Goal: Task Accomplishment & Management: Use online tool/utility

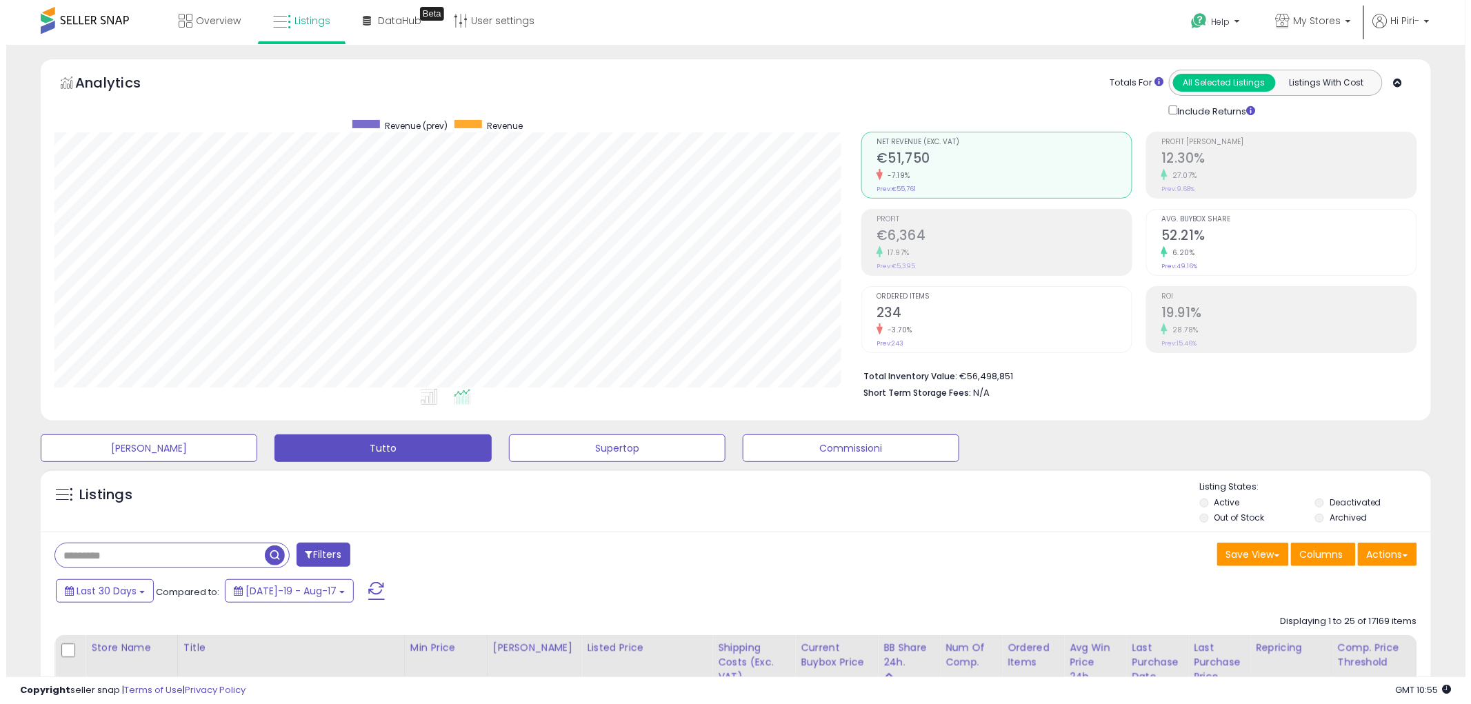
scroll to position [283, 807]
click at [1381, 557] on button "Actions" at bounding box center [1380, 554] width 59 height 23
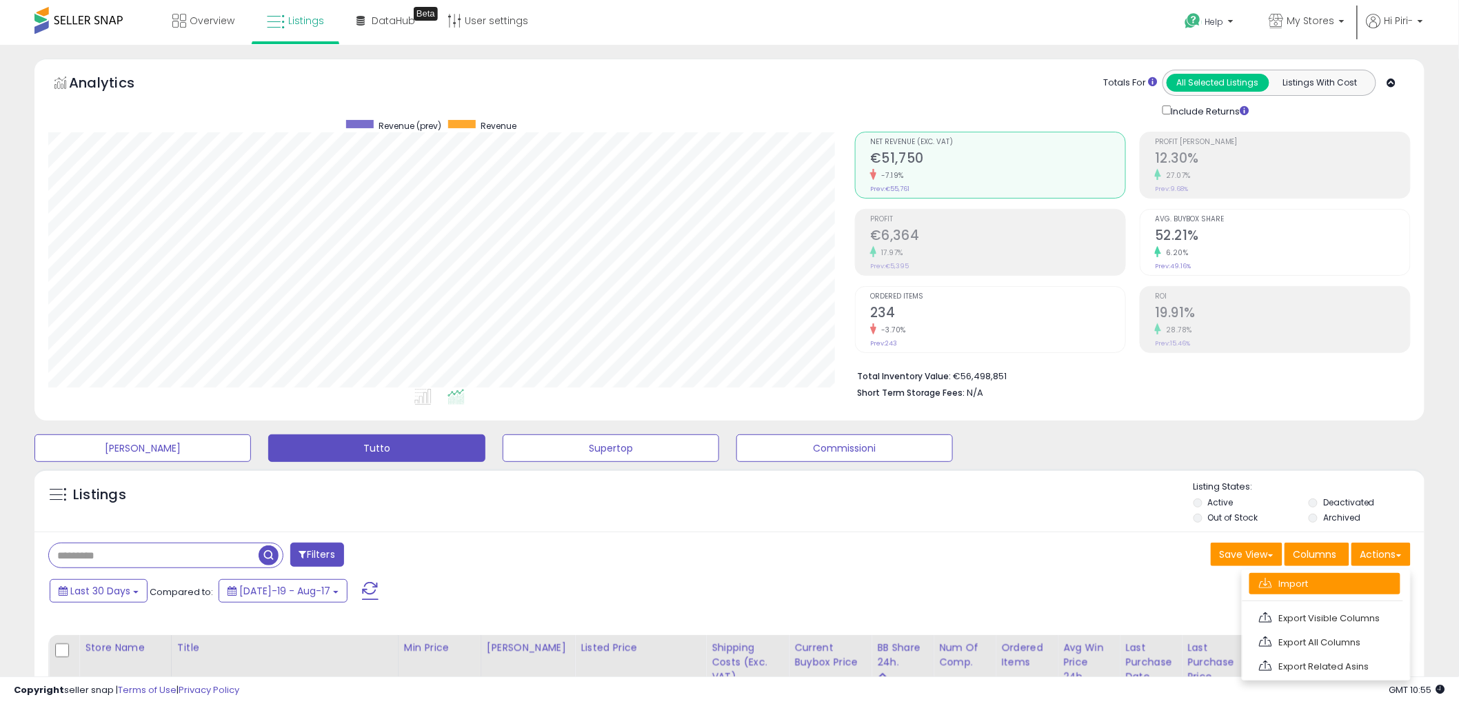
click at [1331, 578] on link "Import" at bounding box center [1324, 583] width 151 height 21
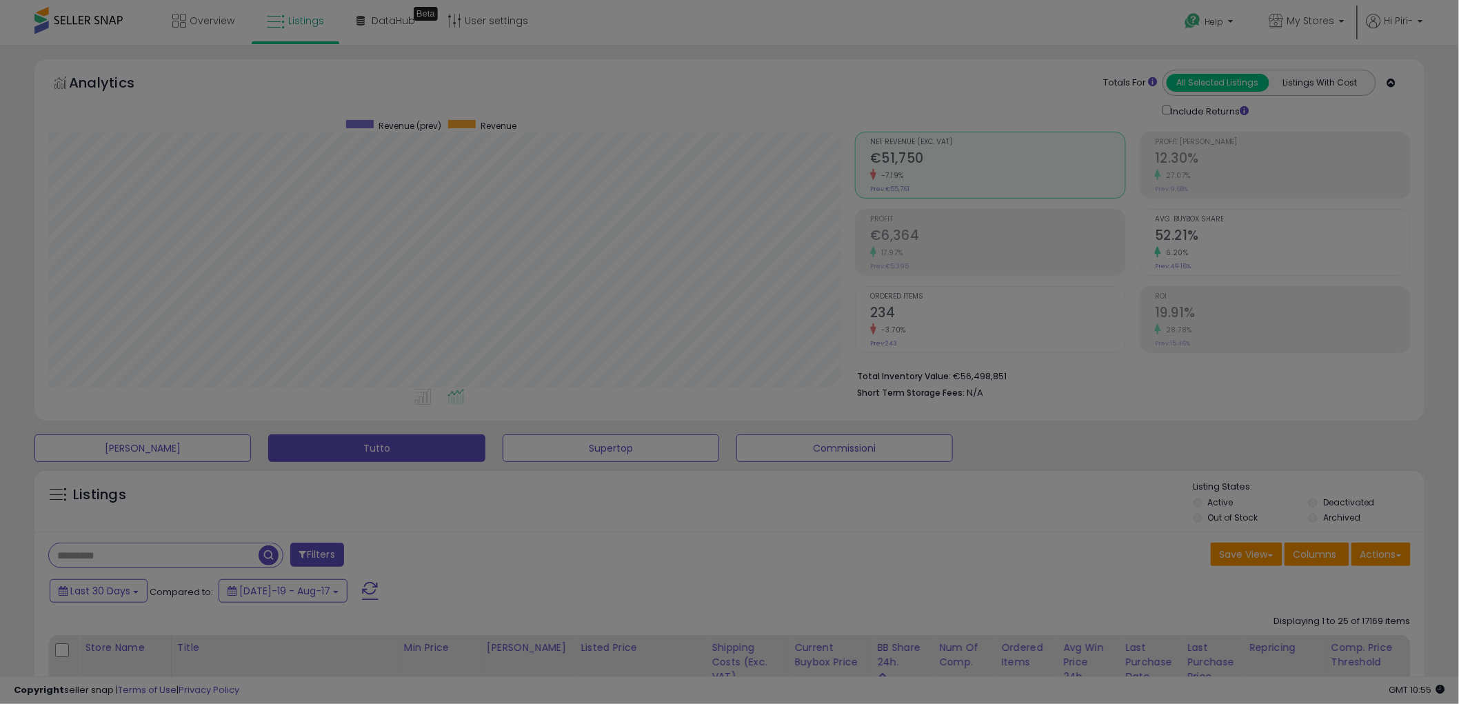
scroll to position [283, 814]
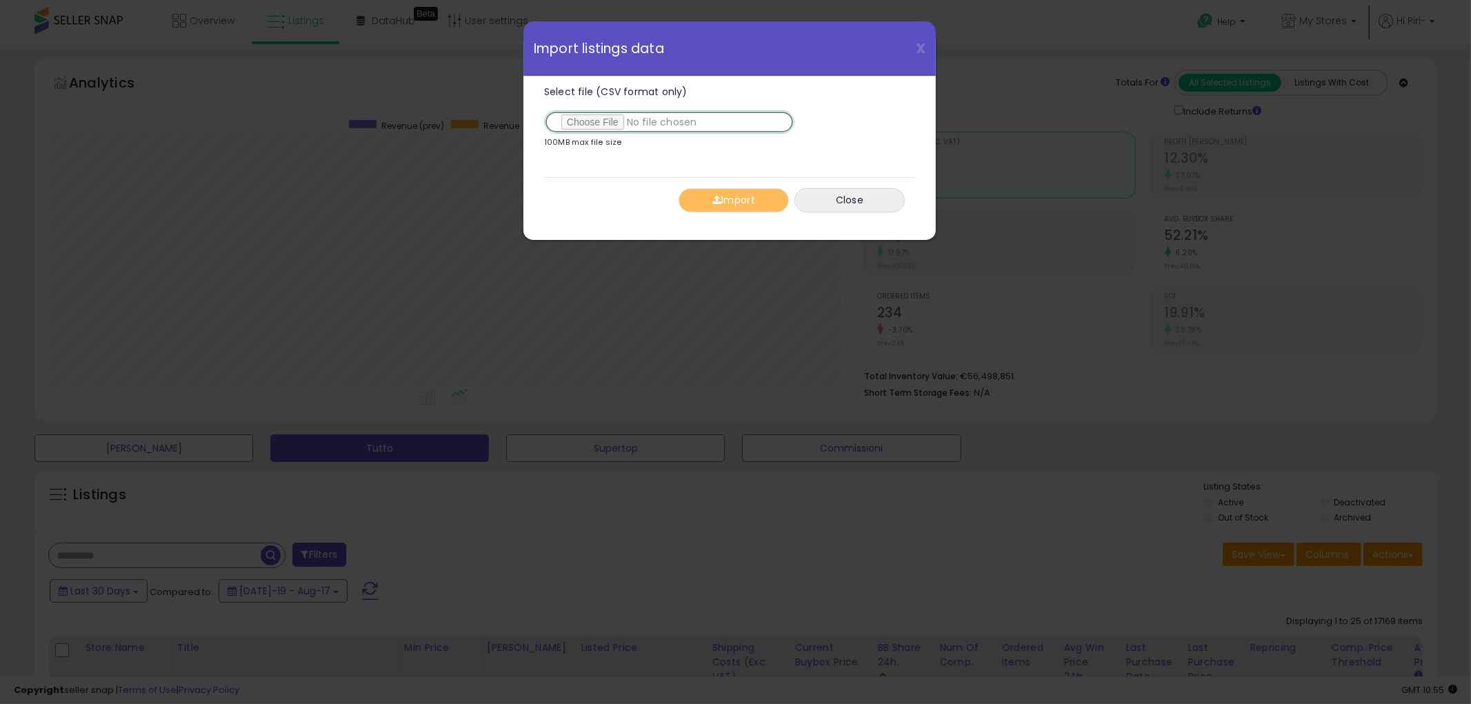
click at [601, 121] on input "Select file (CSV format only)" at bounding box center [669, 121] width 250 height 23
type input "**********"
click at [750, 207] on button "Import" at bounding box center [734, 200] width 110 height 24
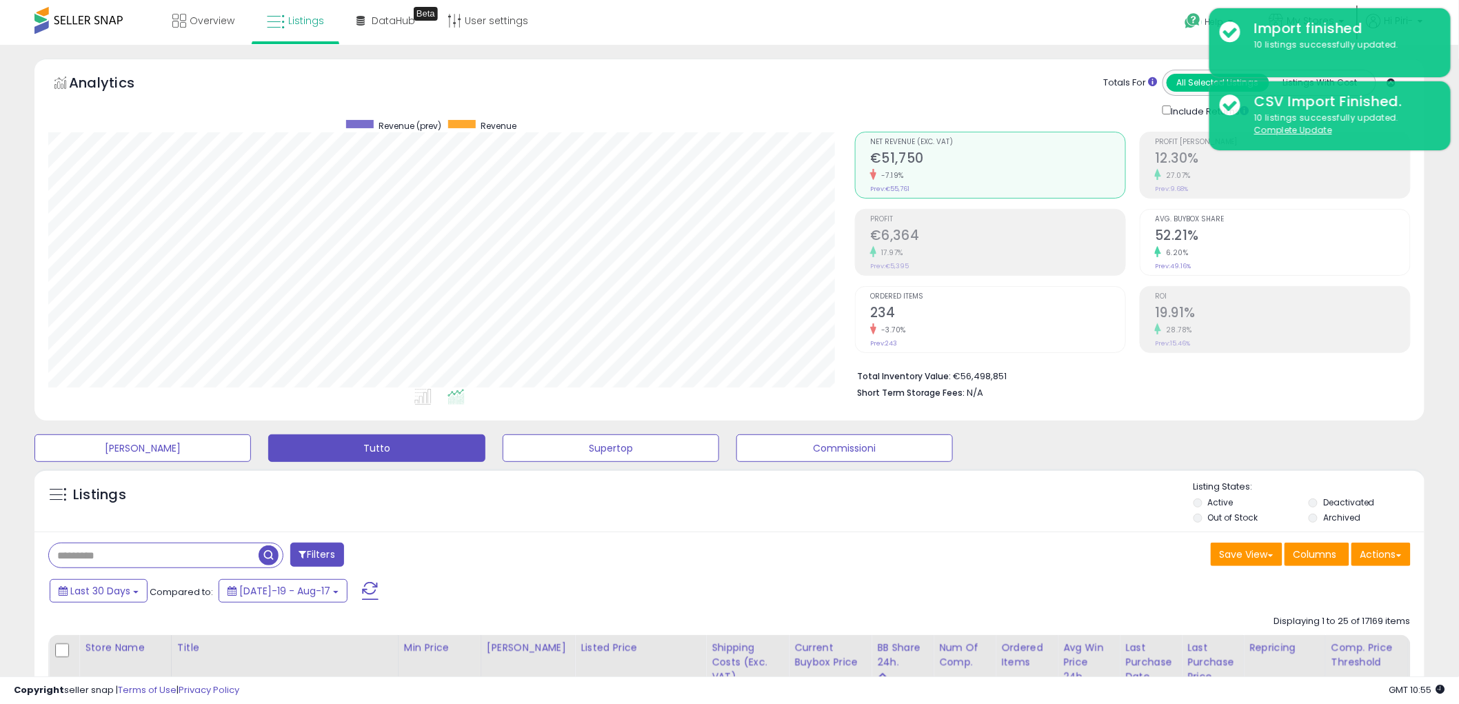
scroll to position [689256, 688731]
